Goal: Task Accomplishment & Management: Manage account settings

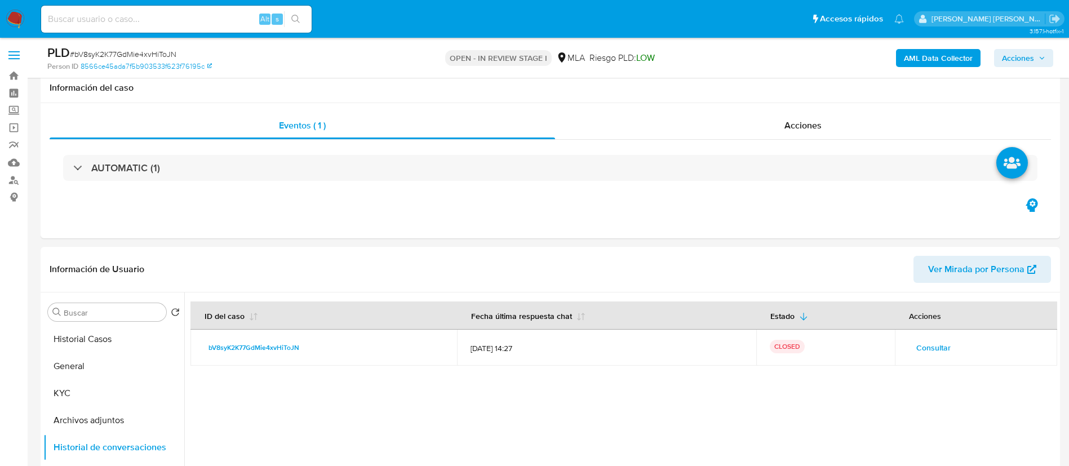
select select "10"
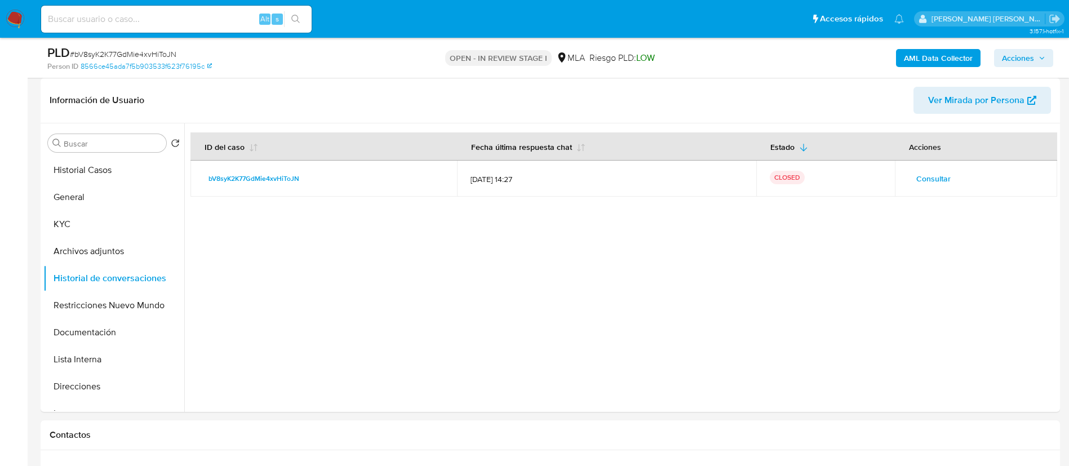
scroll to position [169, 0]
click at [121, 251] on button "Archivos adjuntos" at bounding box center [113, 251] width 141 height 27
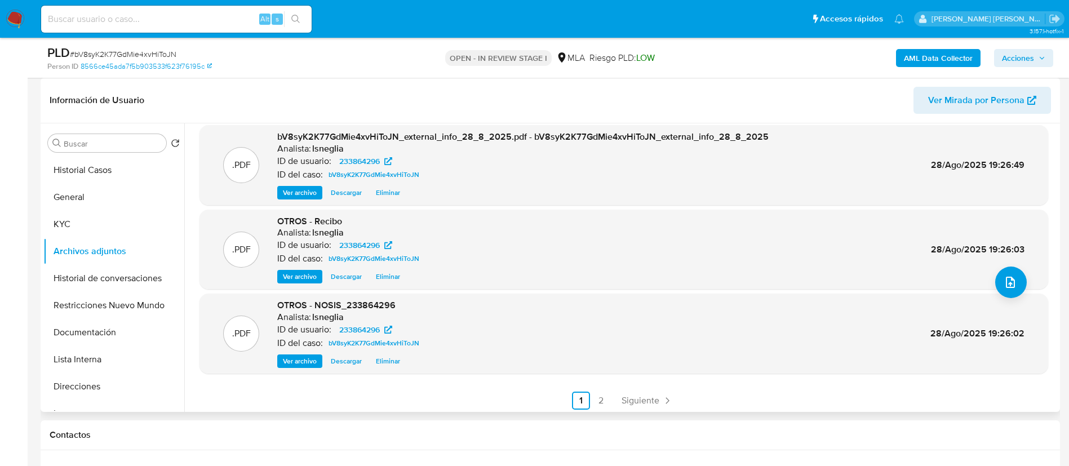
scroll to position [95, 0]
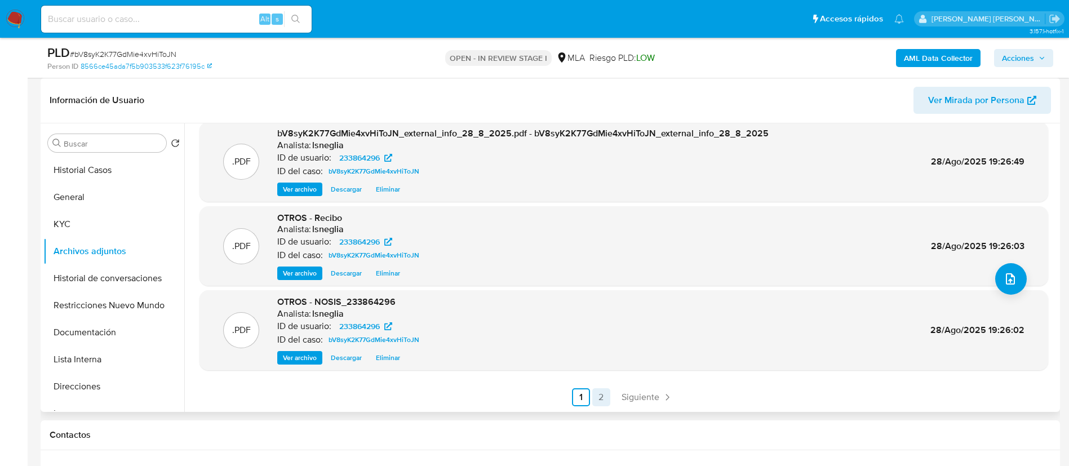
click at [605, 397] on link "2" at bounding box center [601, 397] width 18 height 18
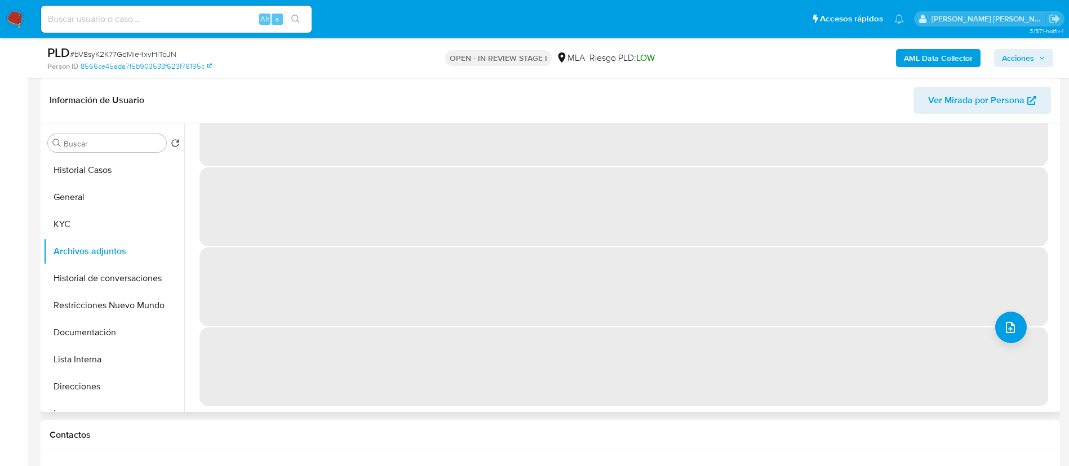
scroll to position [0, 0]
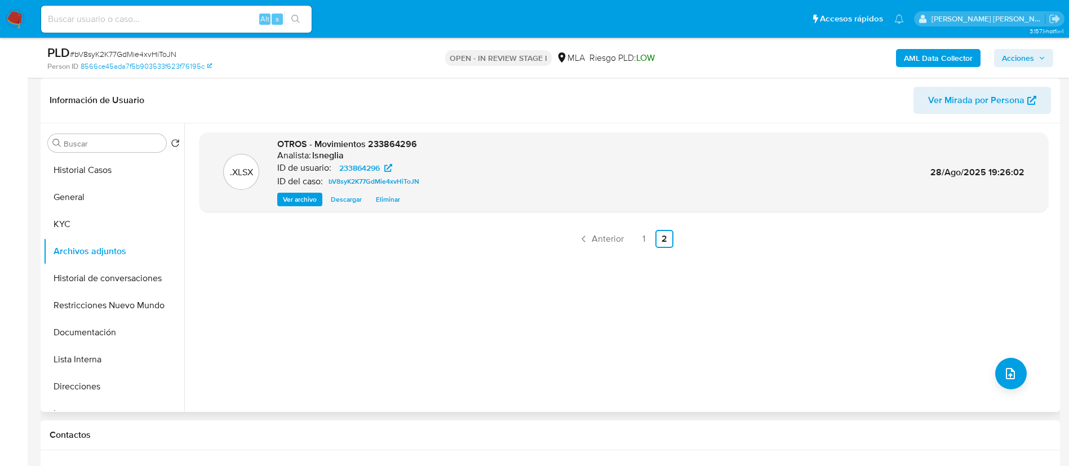
click at [636, 236] on link "1" at bounding box center [644, 239] width 18 height 18
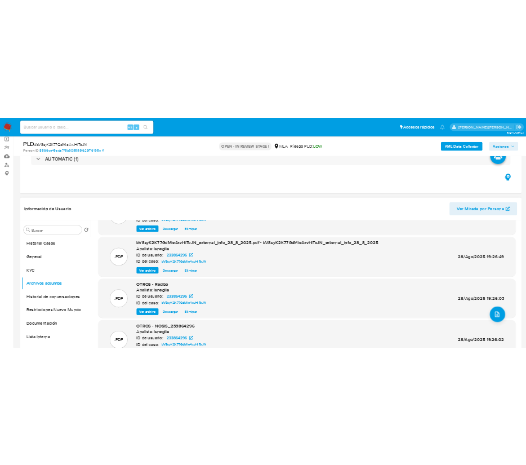
scroll to position [95, 0]
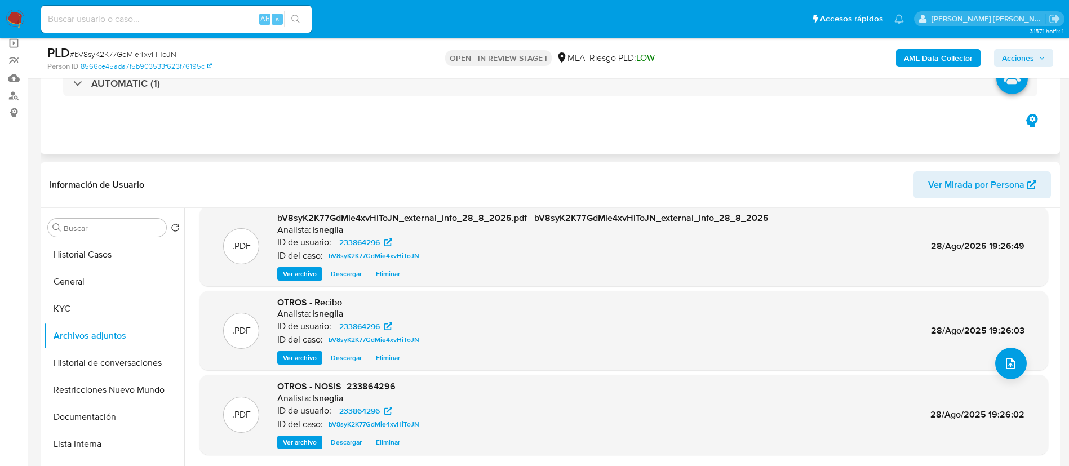
click at [484, 98] on div "AUTOMATIC (1)" at bounding box center [551, 83] width 1002 height 56
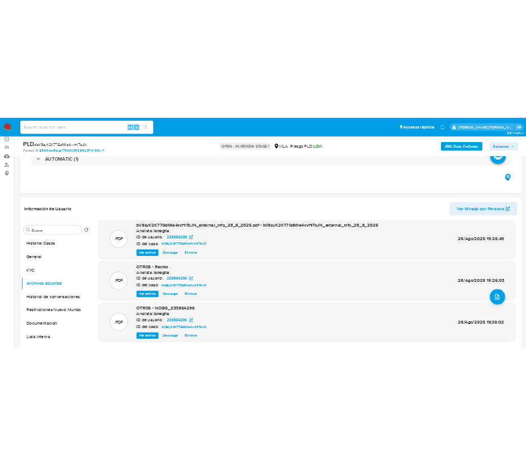
scroll to position [107, 0]
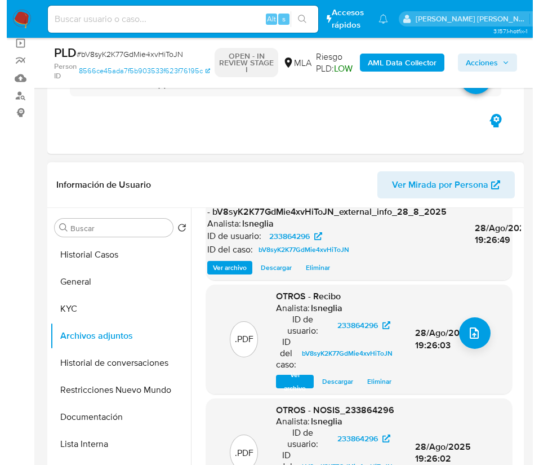
scroll to position [178, 0]
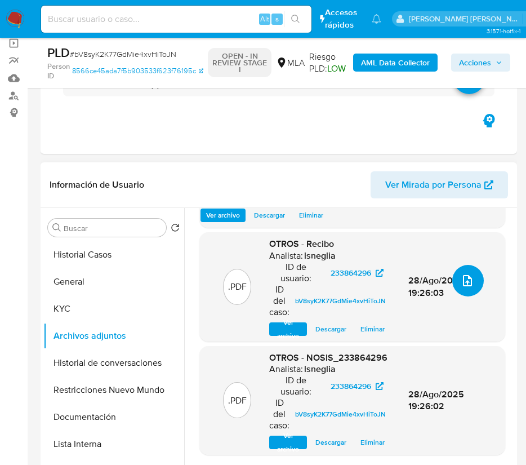
click at [462, 283] on icon "upload-file" at bounding box center [468, 281] width 14 height 14
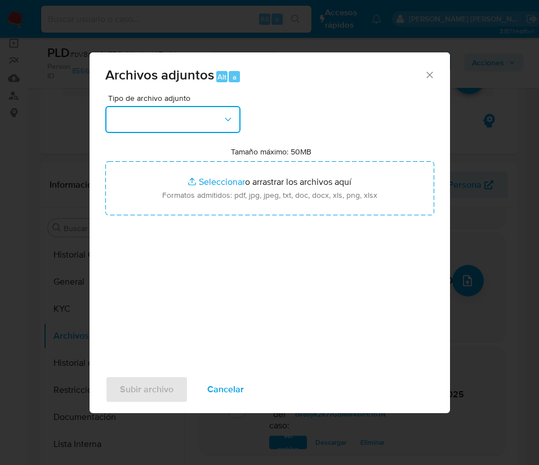
click at [183, 128] on button "button" at bounding box center [172, 119] width 135 height 27
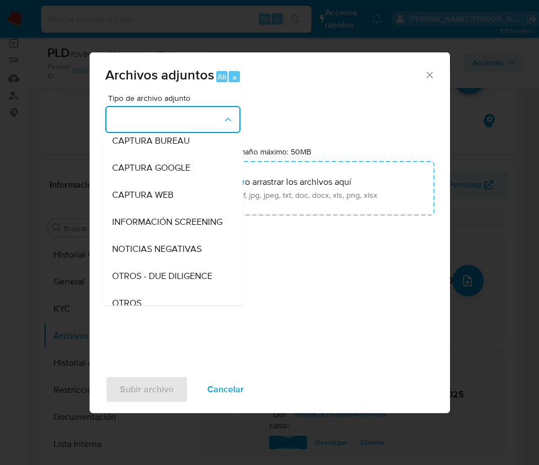
scroll to position [169, 0]
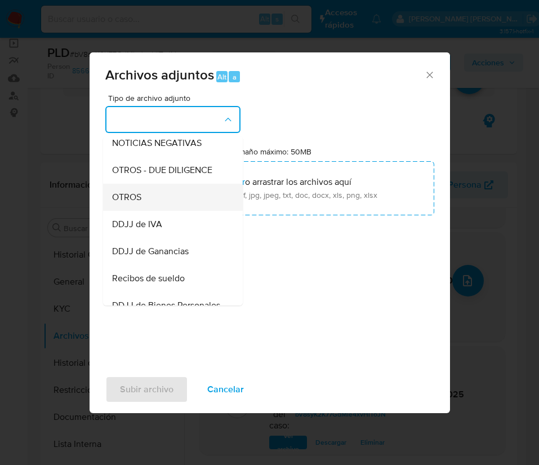
click at [154, 211] on div "OTROS" at bounding box center [169, 197] width 115 height 27
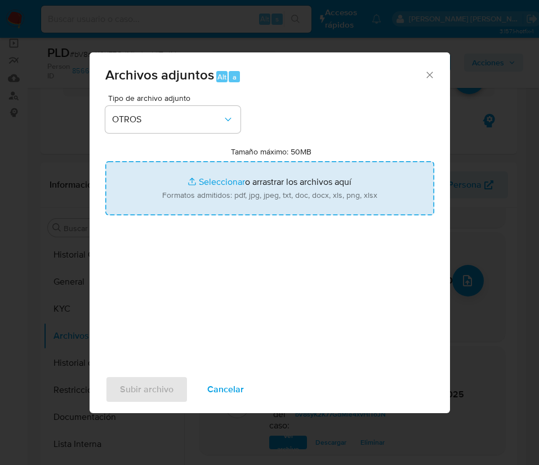
type input "C:\fakepath\Caselog bV8syK2K77GdMie4xvHiToJN.docx"
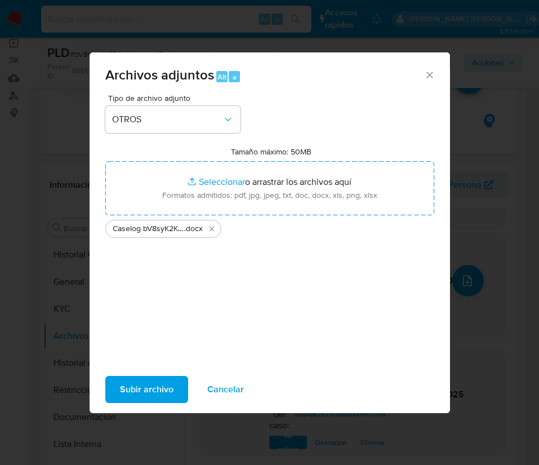
click at [164, 387] on span "Subir archivo" at bounding box center [147, 389] width 54 height 25
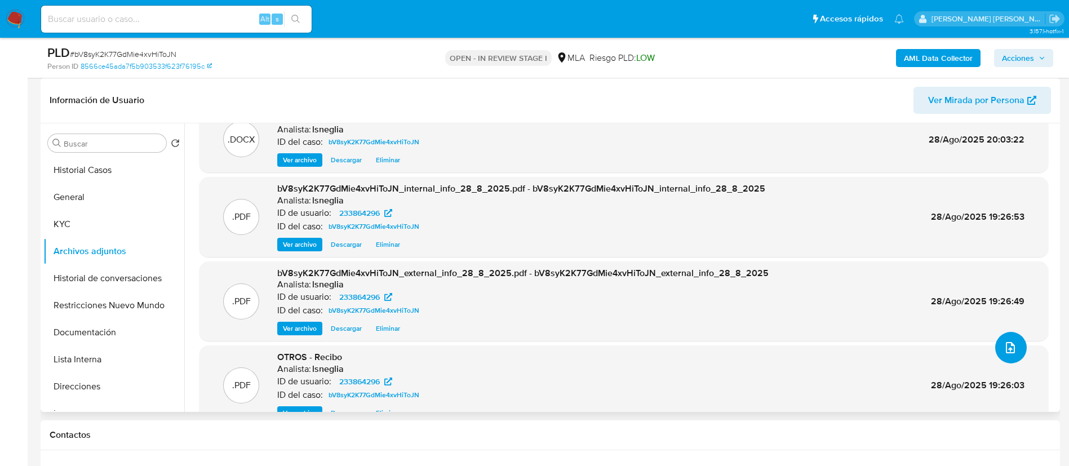
scroll to position [0, 0]
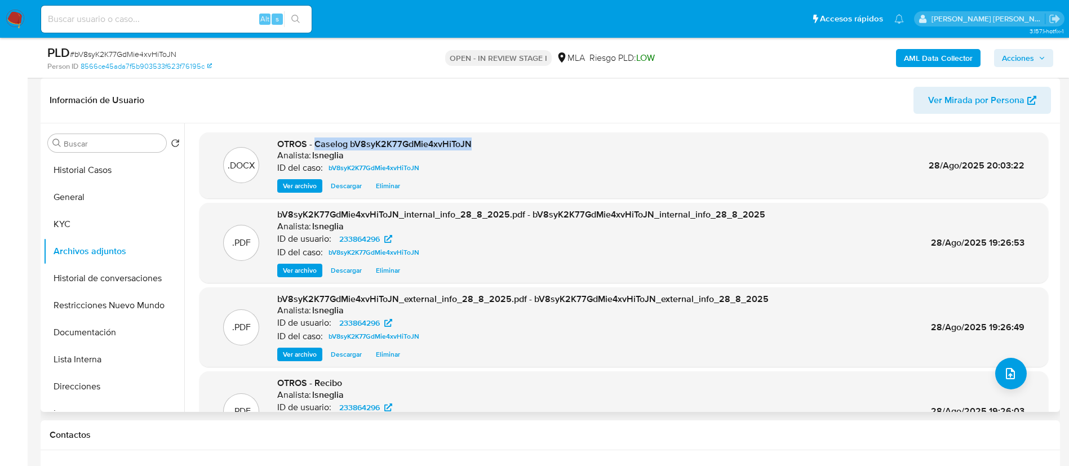
drag, startPoint x: 316, startPoint y: 142, endPoint x: 475, endPoint y: 137, distance: 159.0
click at [475, 137] on div ".DOCX OTROS - Caselog bV8syK2K77GdMie4xvHiToJN Analista: lsneglia ID del caso: …" at bounding box center [624, 165] width 849 height 67
copy span "Caselog bV8syK2K77GdMie4xvHiToJN"
click at [131, 271] on button "Historial de conversaciones" at bounding box center [109, 278] width 132 height 27
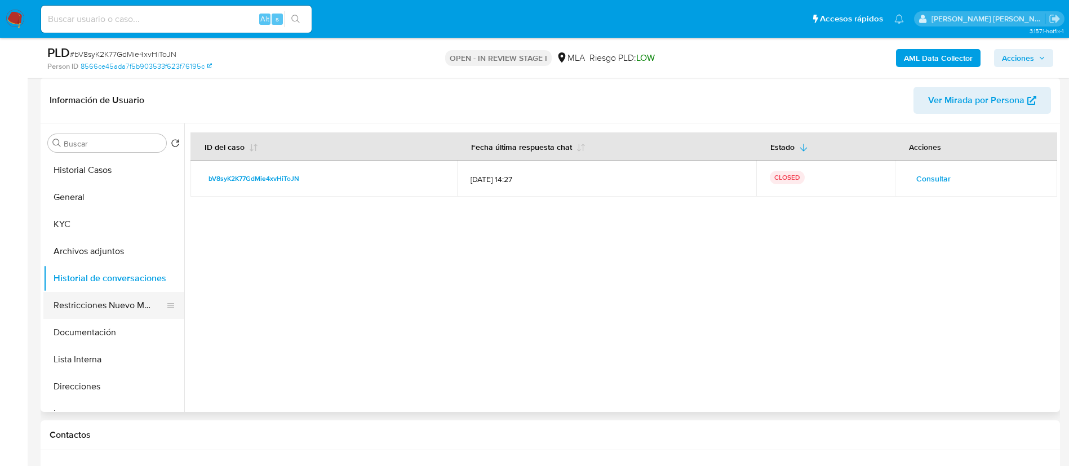
click at [86, 296] on button "Restricciones Nuevo Mundo" at bounding box center [109, 305] width 132 height 27
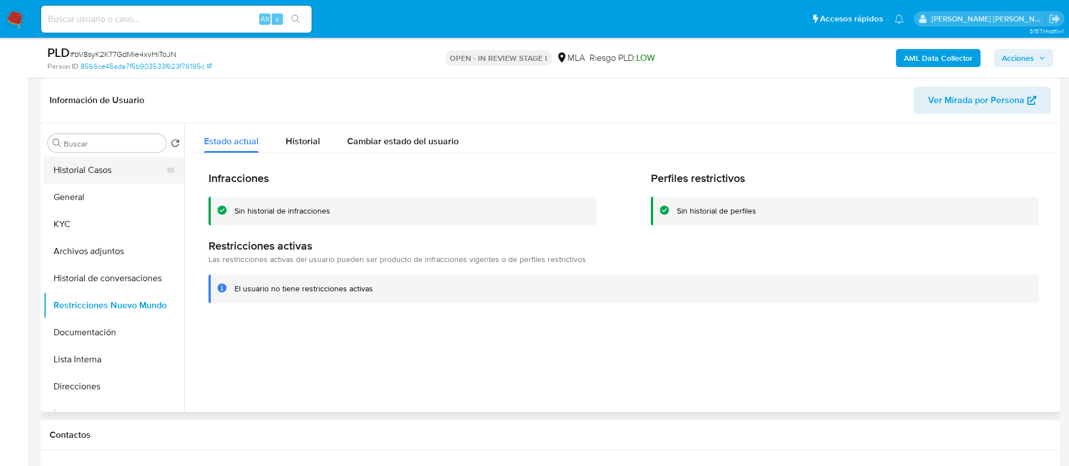
click at [104, 178] on button "Historial Casos" at bounding box center [109, 170] width 132 height 27
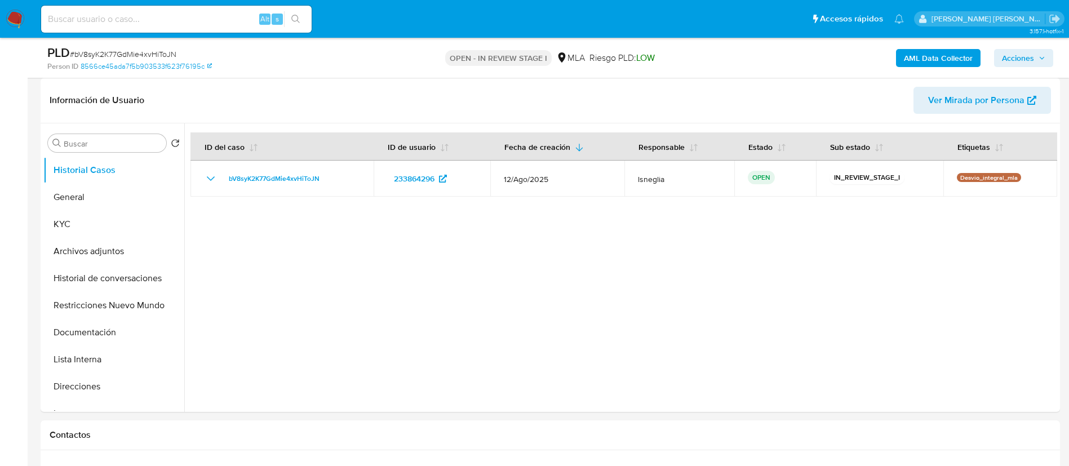
click at [1027, 54] on span "Acciones" at bounding box center [1018, 58] width 32 height 18
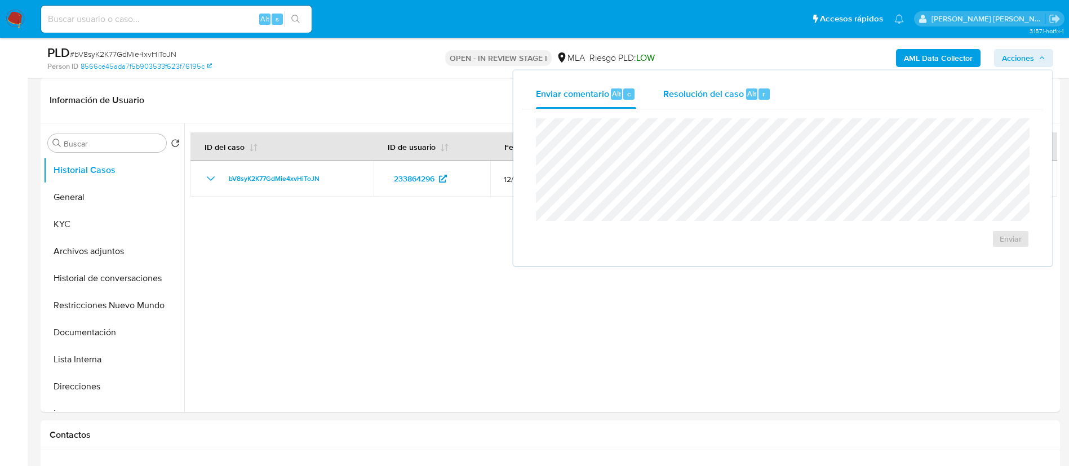
click at [700, 99] on span "Resolución del caso" at bounding box center [703, 93] width 81 height 13
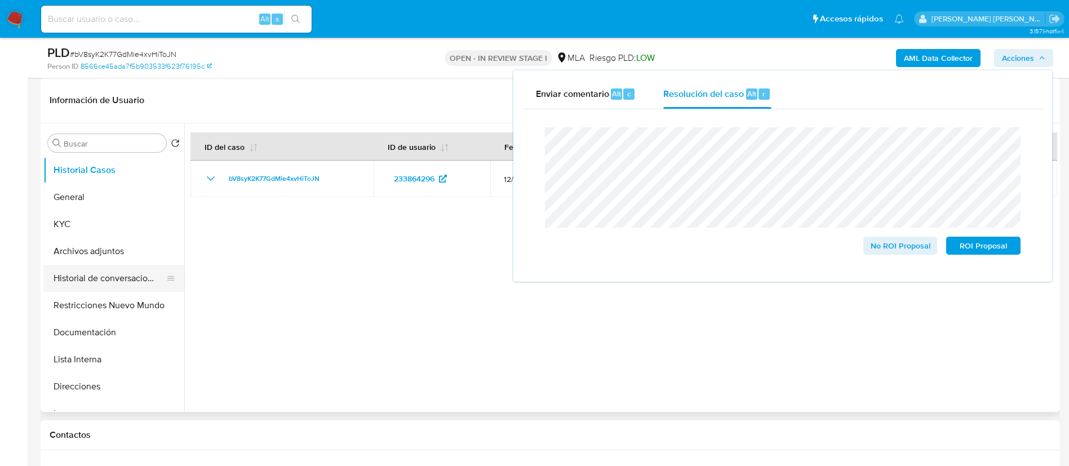
click at [91, 271] on button "Historial de conversaciones" at bounding box center [109, 278] width 132 height 27
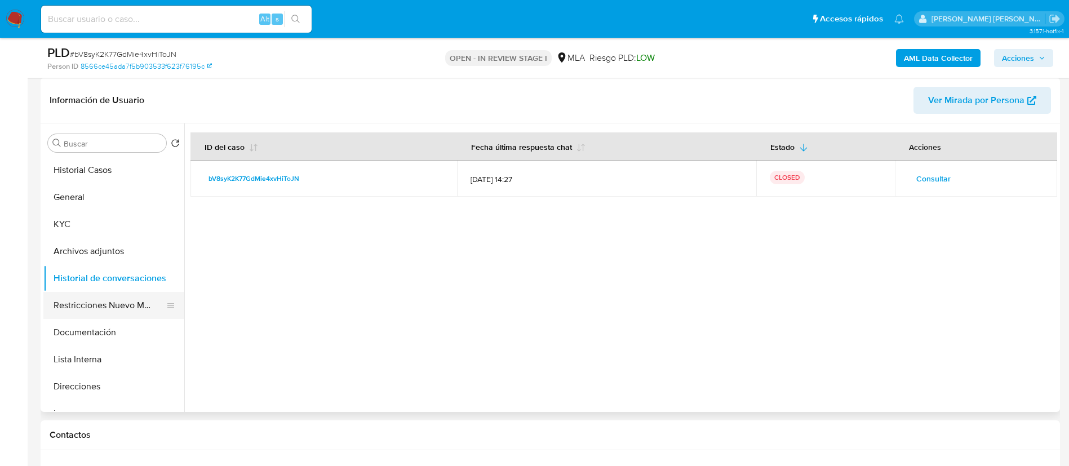
click at [96, 301] on button "Restricciones Nuevo Mundo" at bounding box center [109, 305] width 132 height 27
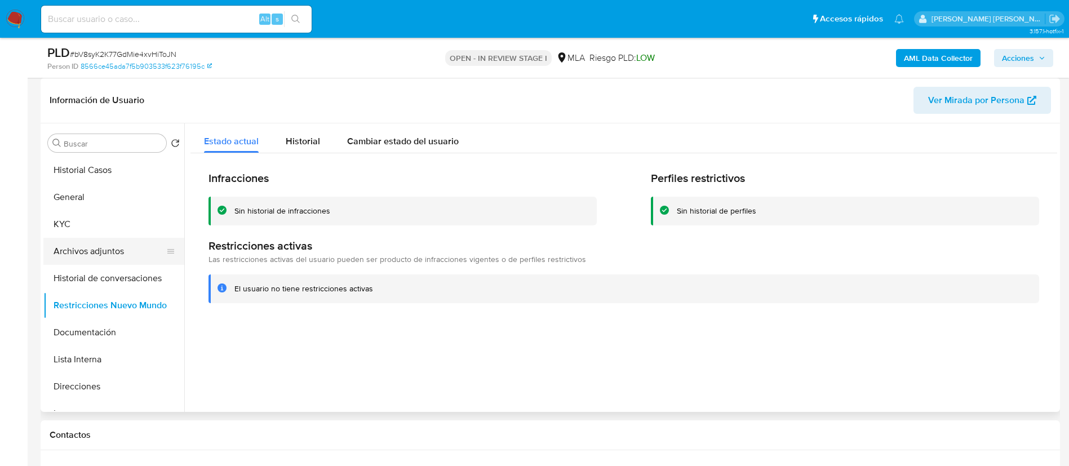
click at [99, 241] on button "Archivos adjuntos" at bounding box center [109, 251] width 132 height 27
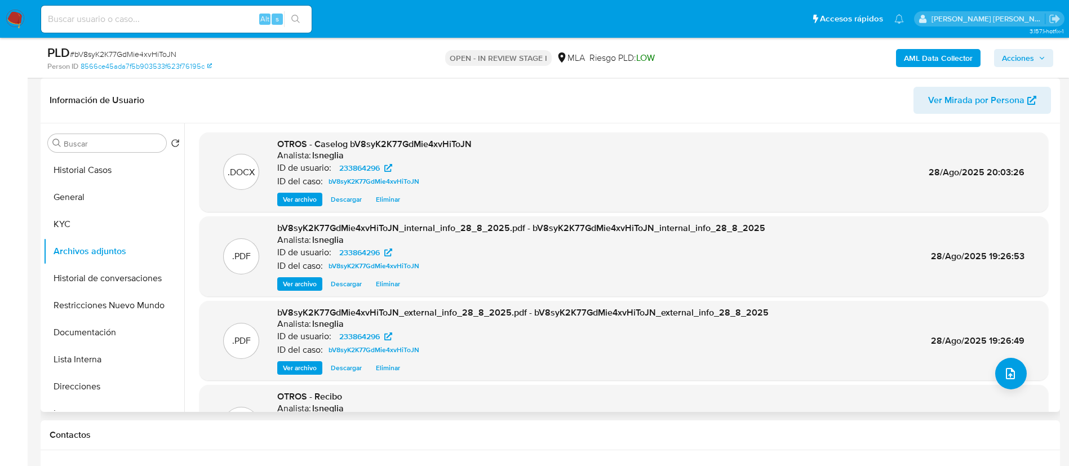
scroll to position [85, 0]
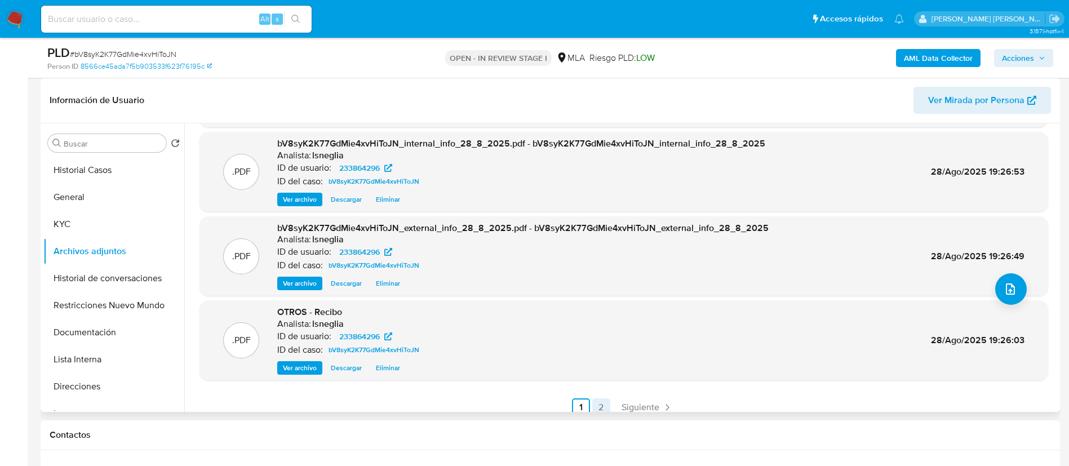
click at [601, 410] on link "2" at bounding box center [601, 407] width 18 height 18
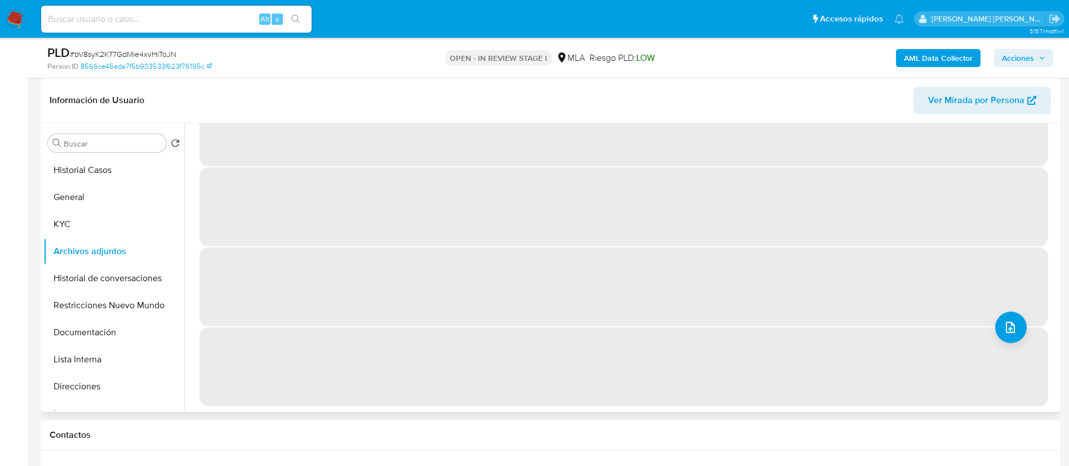
scroll to position [0, 0]
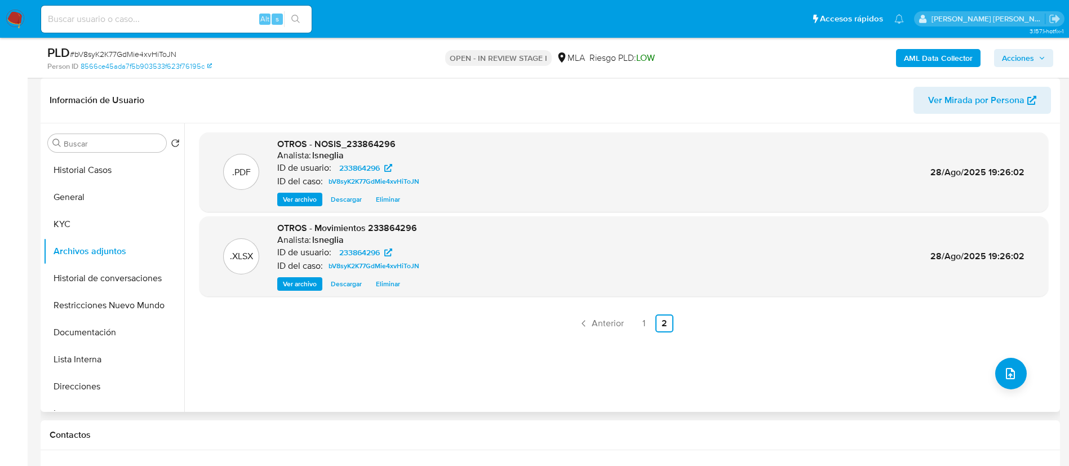
drag, startPoint x: 1020, startPoint y: 59, endPoint x: 1011, endPoint y: 59, distance: 9.0
click at [1020, 59] on span "Acciones" at bounding box center [1018, 58] width 32 height 18
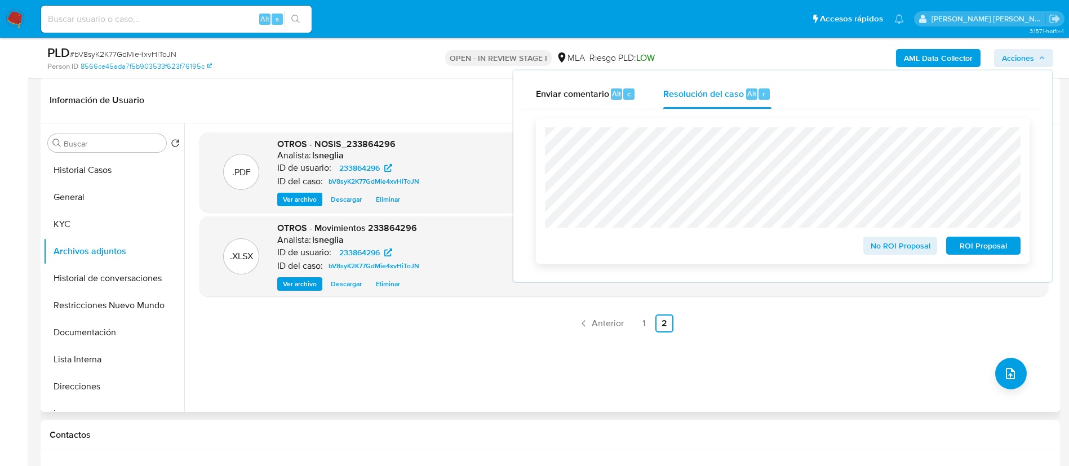
click at [885, 248] on span "No ROI Proposal" at bounding box center [900, 246] width 59 height 16
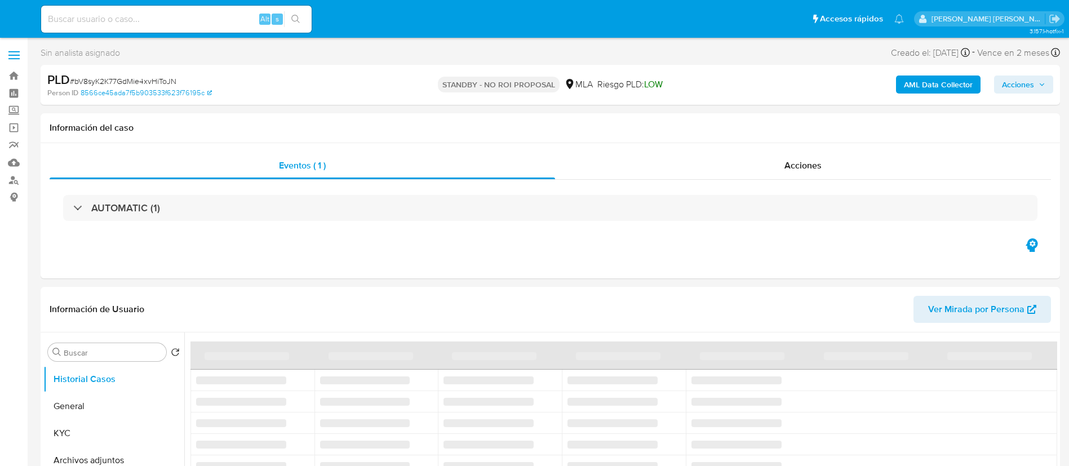
select select "10"
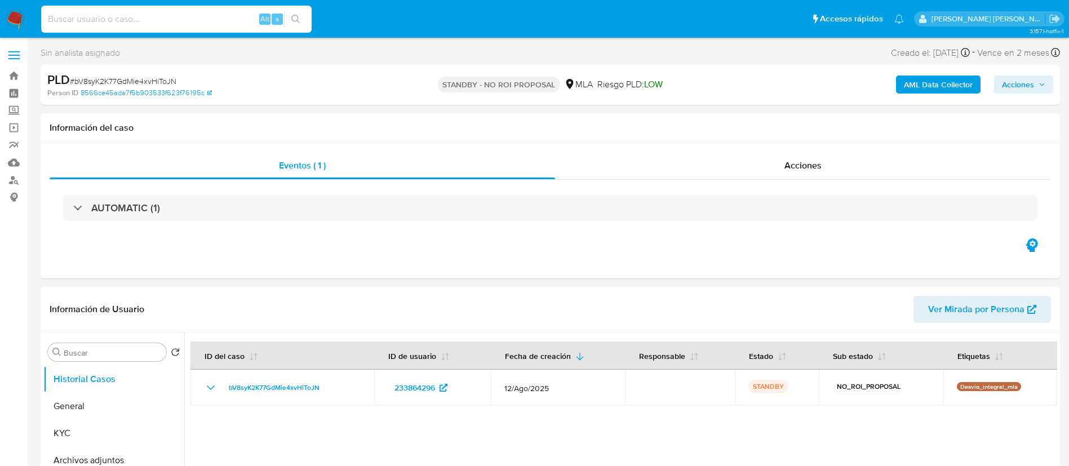
click at [158, 16] on input at bounding box center [176, 19] width 271 height 15
paste input "8gF4oSD0cYmBRcWW7H7GvHu2"
type input "8gF4oSD0cYmBRcWW7H7GvHu2"
click at [296, 16] on icon "search-icon" at bounding box center [295, 19] width 9 height 9
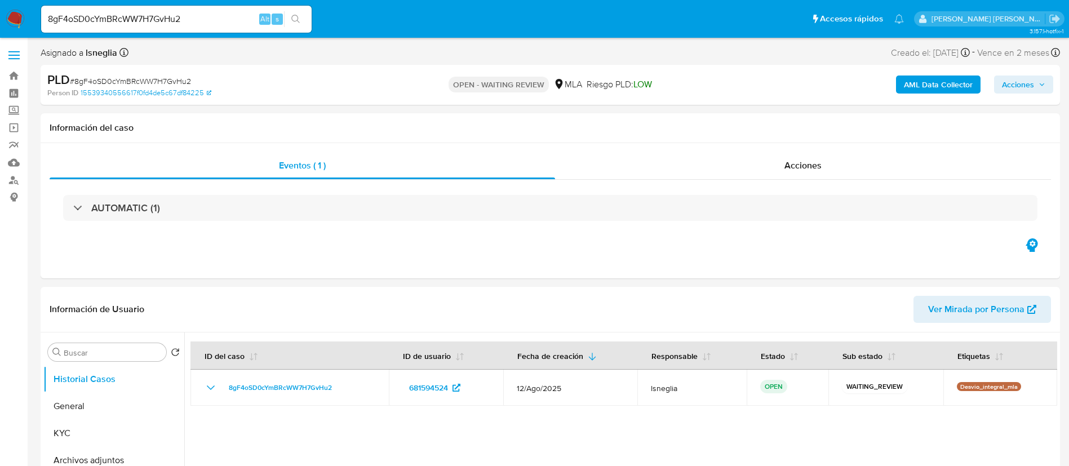
select select "10"
